Goal: Task Accomplishment & Management: Complete application form

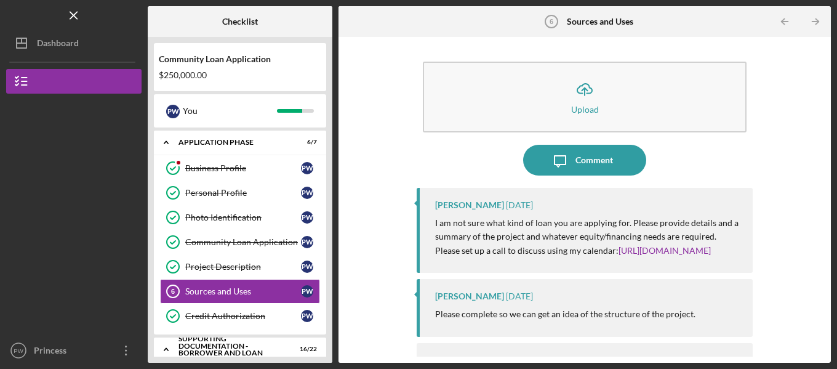
click at [274, 18] on div at bounding box center [302, 21] width 62 height 31
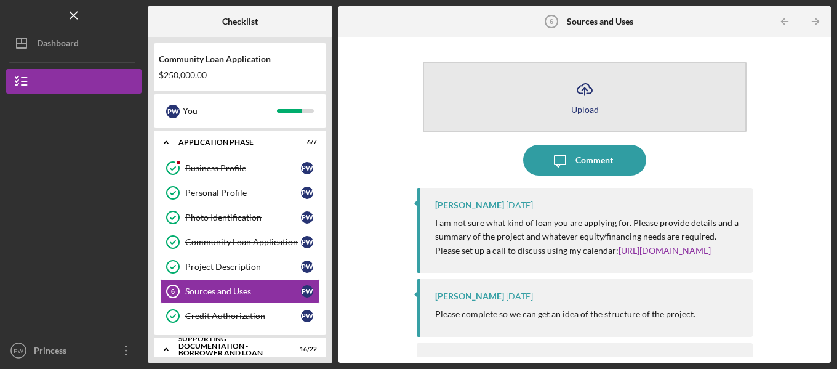
click at [581, 76] on icon "Icon/Upload" at bounding box center [584, 89] width 31 height 31
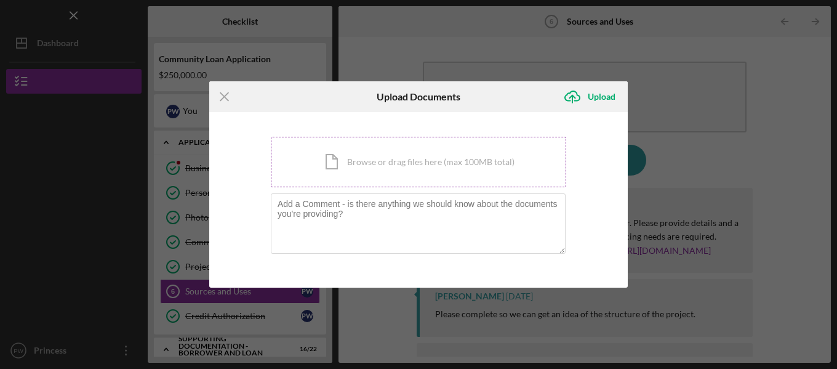
click at [389, 156] on div "Icon/Document Browse or drag files here (max 100MB total) Tap to choose files o…" at bounding box center [418, 162] width 295 height 50
click at [355, 161] on div "Icon/Document Browse or drag files here (max 100MB total) Tap to choose files o…" at bounding box center [418, 162] width 295 height 50
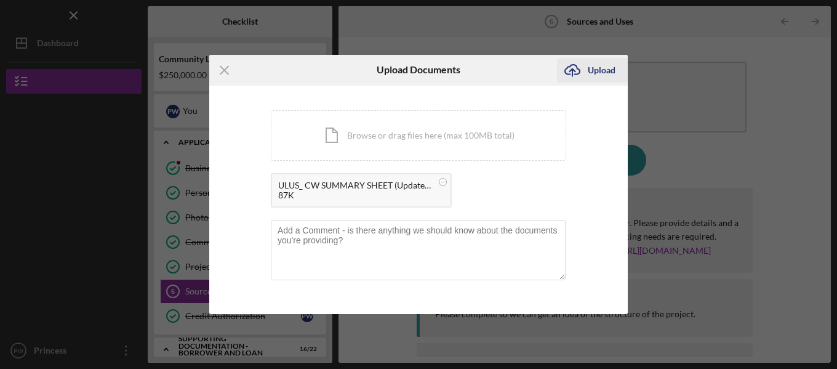
click at [603, 73] on div "Upload" at bounding box center [602, 70] width 28 height 25
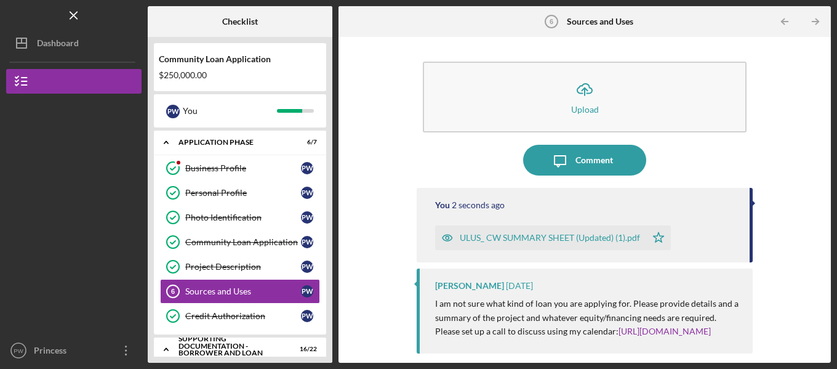
click at [481, 230] on div "ULUS_ CW SUMMARY SHEET (Updated) (1).pdf" at bounding box center [540, 237] width 211 height 25
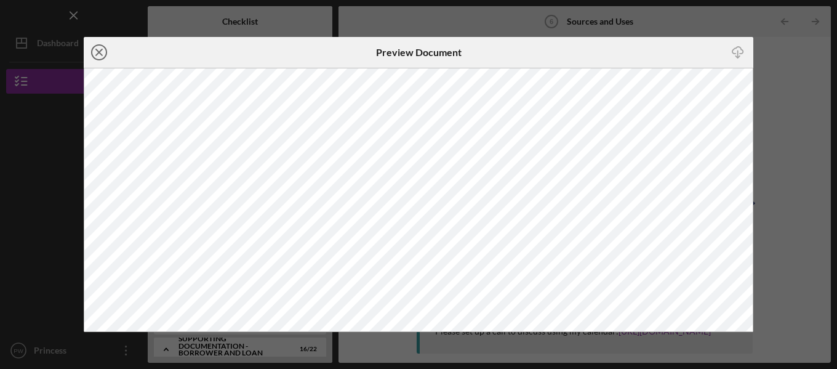
click at [98, 51] on line at bounding box center [99, 52] width 6 height 6
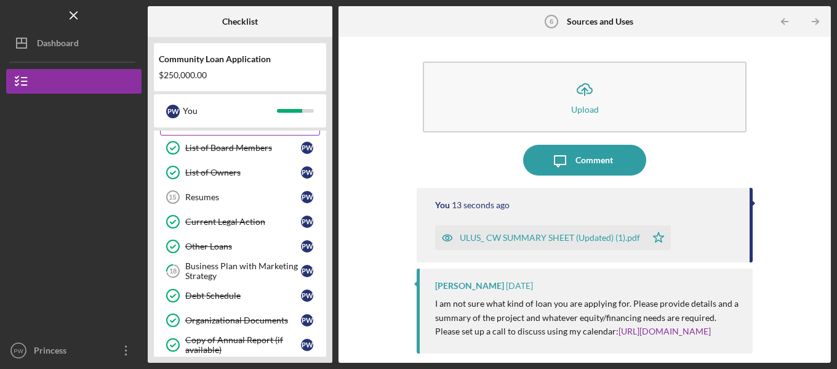
scroll to position [369, 0]
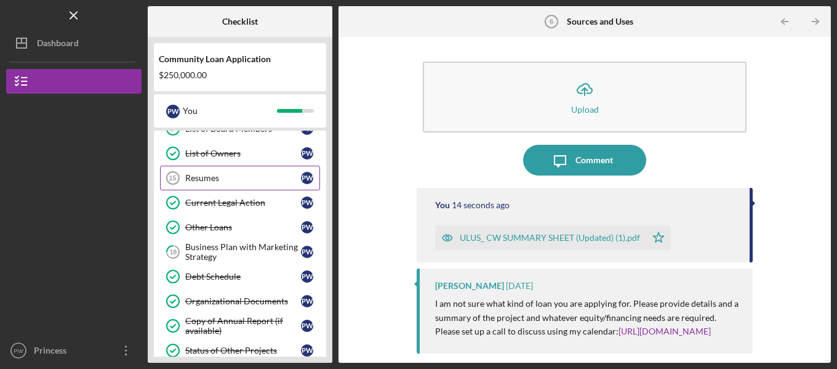
click at [222, 174] on div "Resumes" at bounding box center [243, 178] width 116 height 10
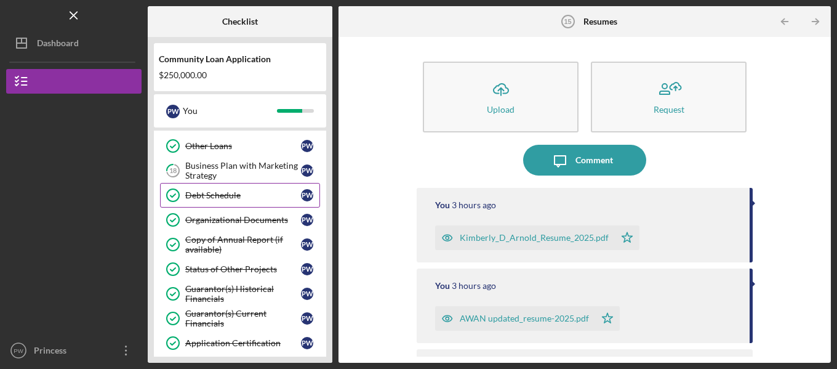
scroll to position [431, 0]
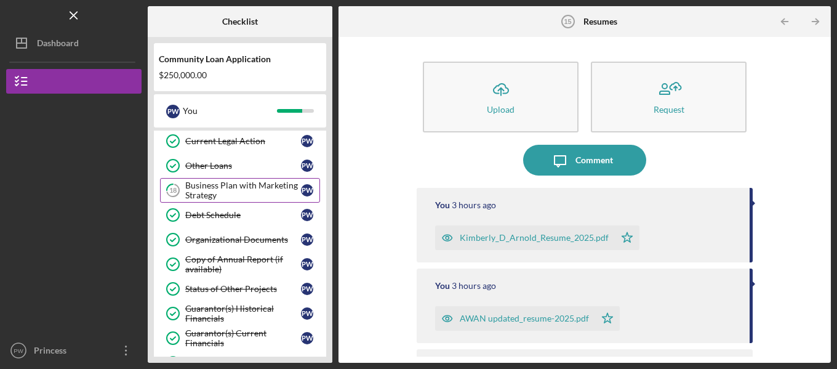
click at [245, 190] on div "Business Plan with Marketing Strategy" at bounding box center [243, 190] width 116 height 20
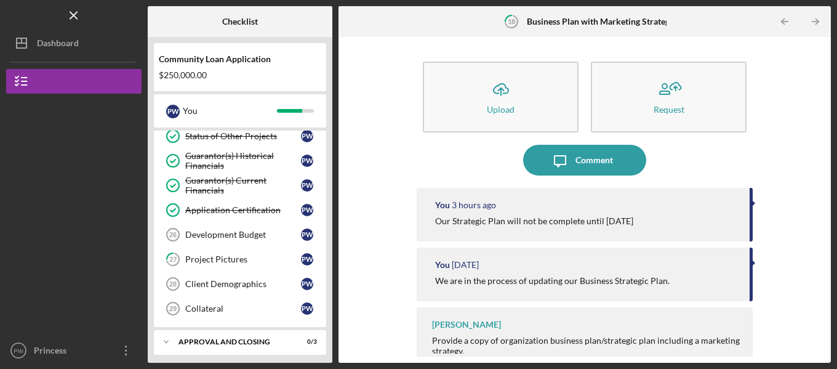
scroll to position [588, 0]
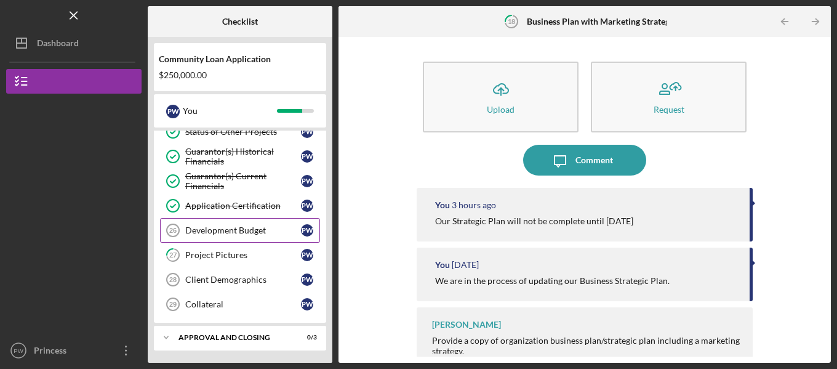
click at [242, 227] on div "Development Budget" at bounding box center [243, 230] width 116 height 10
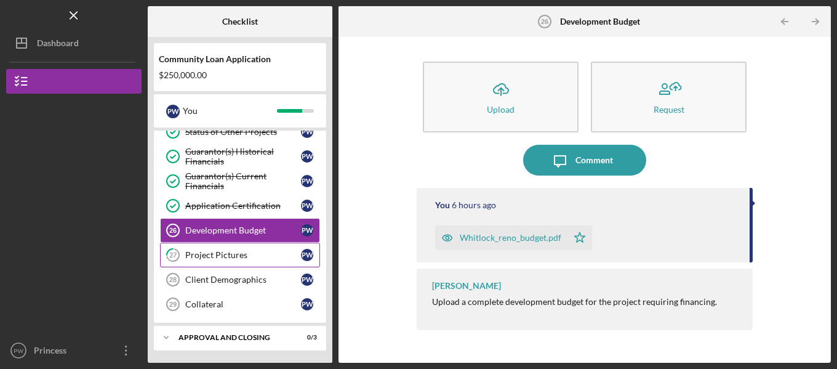
click at [237, 249] on link "27 Project Pictures P W" at bounding box center [240, 254] width 160 height 25
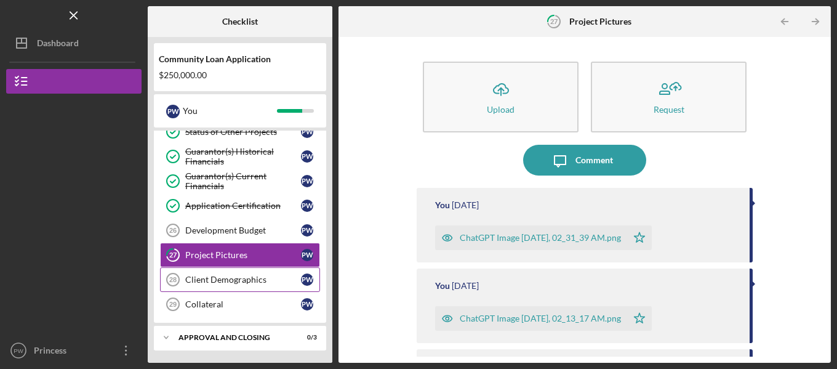
click at [247, 277] on div "Client Demographics" at bounding box center [243, 279] width 116 height 10
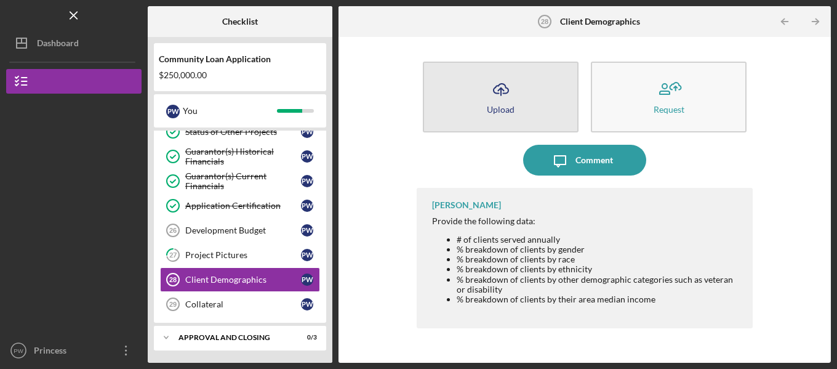
click at [495, 112] on div "Upload" at bounding box center [501, 109] width 28 height 9
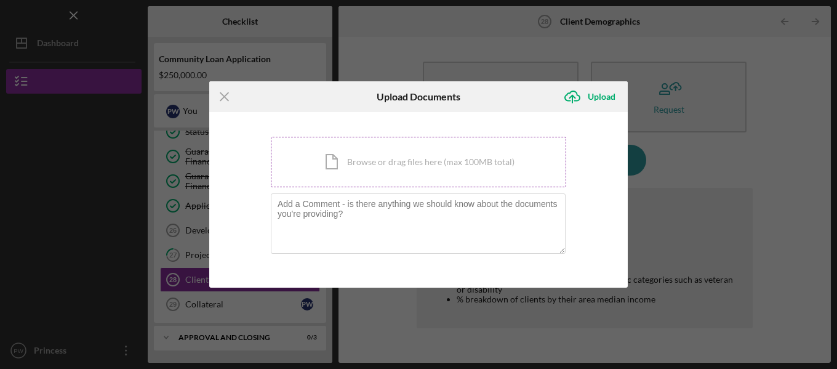
click at [340, 158] on div "Icon/Document Browse or drag files here (max 100MB total) Tap to choose files o…" at bounding box center [418, 162] width 295 height 50
click at [380, 168] on div "Icon/Document Browse or drag files here (max 100MB total) Tap to choose files o…" at bounding box center [418, 162] width 295 height 50
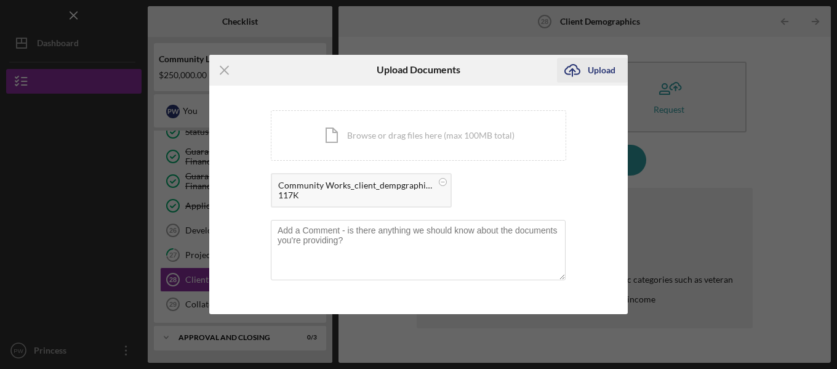
click at [593, 66] on div "Upload" at bounding box center [602, 70] width 28 height 25
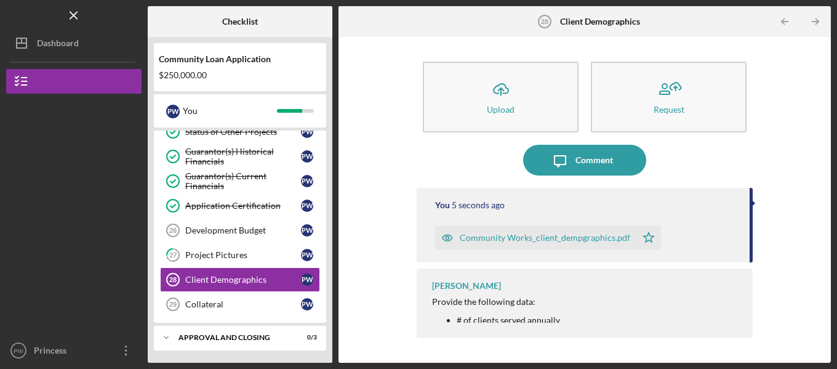
drag, startPoint x: 751, startPoint y: 220, endPoint x: 755, endPoint y: 255, distance: 35.9
click at [755, 255] on div "Icon/Upload Upload Request Icon/Message Comment You 5 seconds ago Community Wor…" at bounding box center [585, 199] width 480 height 313
click at [231, 257] on div "Project Pictures" at bounding box center [243, 255] width 116 height 10
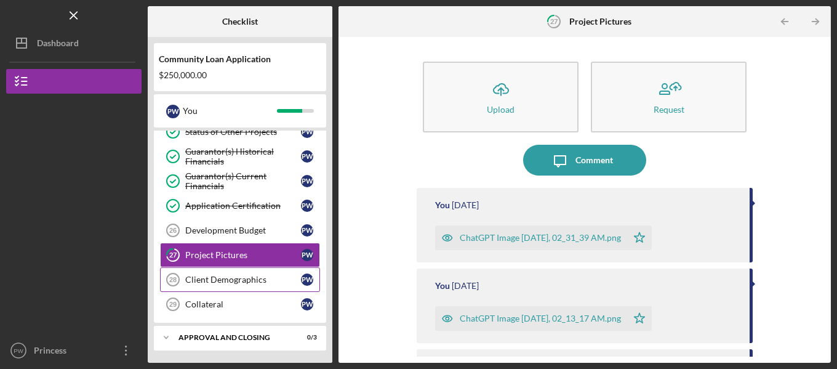
click at [215, 282] on div "Client Demographics" at bounding box center [243, 279] width 116 height 10
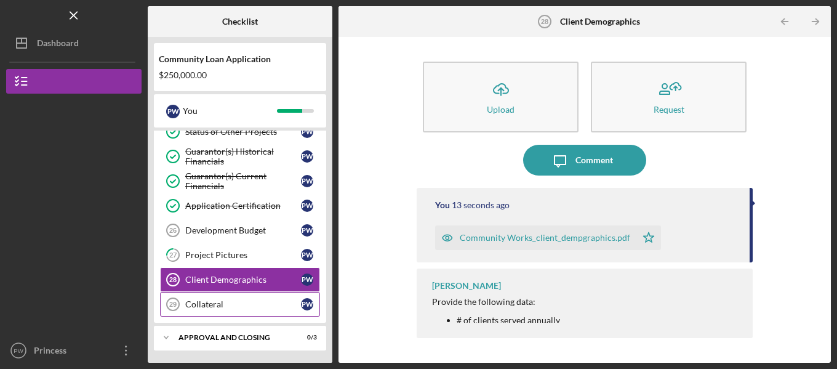
click at [226, 310] on link "Collateral 29 Collateral P W" at bounding box center [240, 304] width 160 height 25
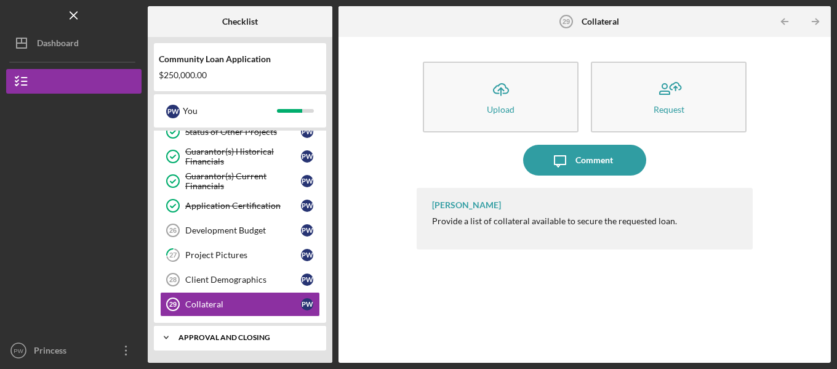
click at [226, 335] on div "Approval and Closing" at bounding box center [244, 336] width 132 height 7
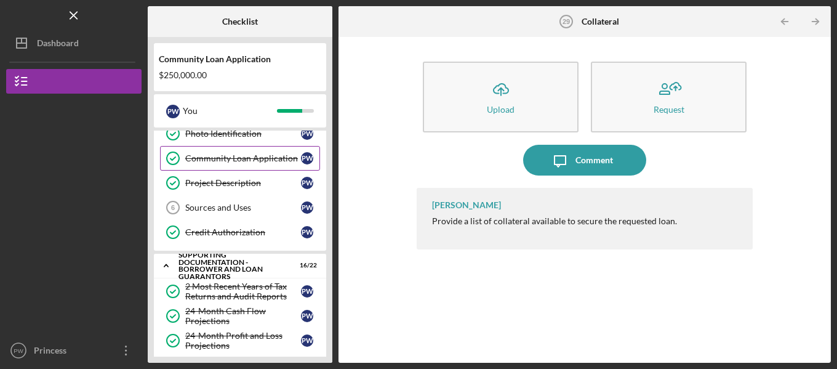
scroll to position [62, 0]
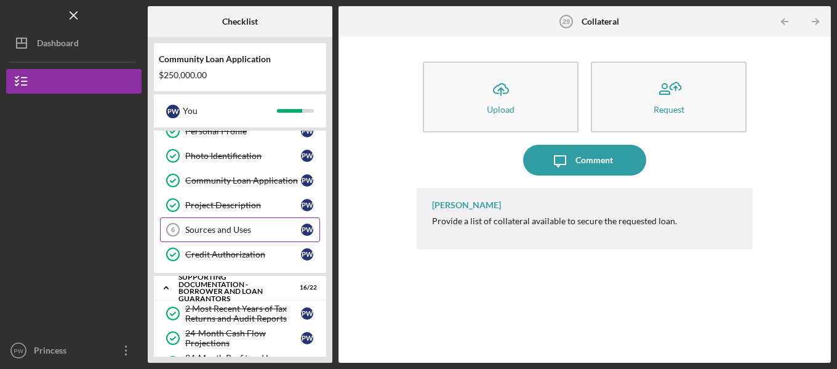
click at [222, 226] on div "Sources and Uses" at bounding box center [243, 230] width 116 height 10
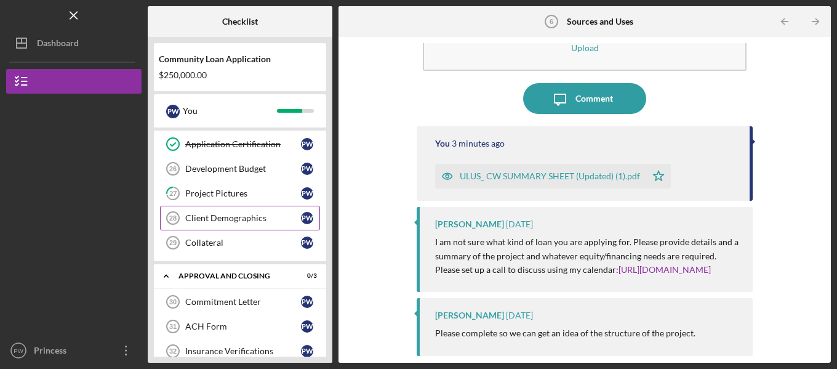
scroll to position [668, 0]
